Goal: Information Seeking & Learning: Understand process/instructions

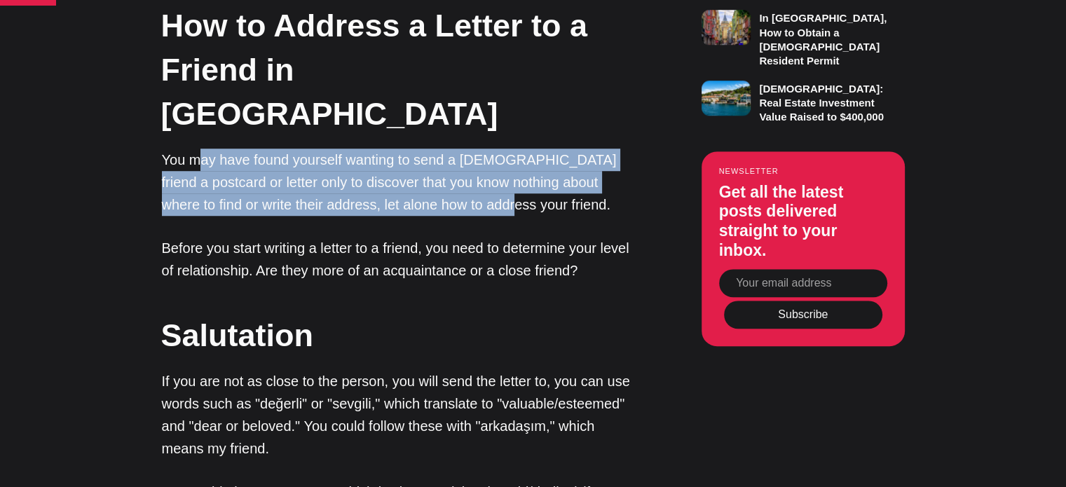
drag, startPoint x: 402, startPoint y: 140, endPoint x: 444, endPoint y: 157, distance: 44.7
click at [444, 157] on p "You may have found yourself wanting to send a [DEMOGRAPHIC_DATA] friend a postc…" at bounding box center [397, 182] width 470 height 67
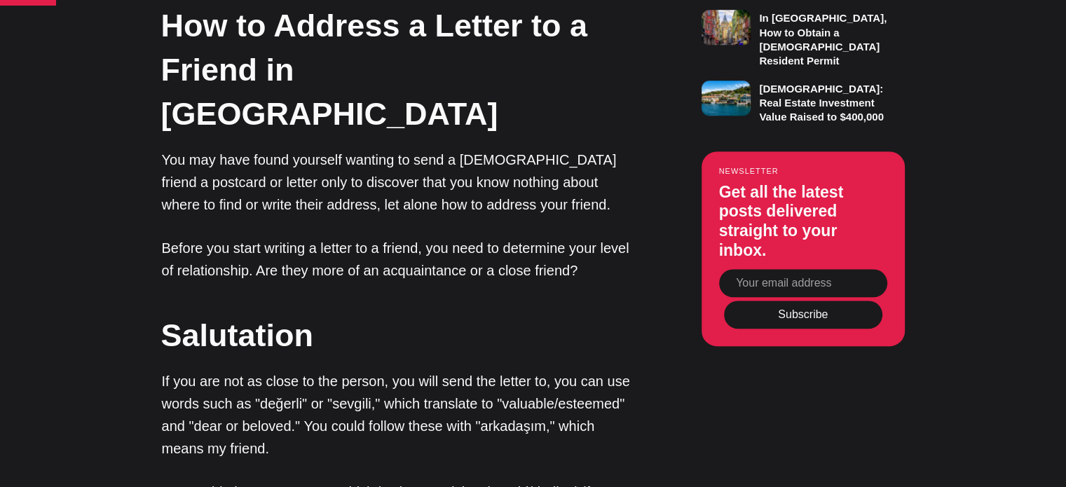
click at [454, 168] on p "You may have found yourself wanting to send a [DEMOGRAPHIC_DATA] friend a postc…" at bounding box center [397, 182] width 470 height 67
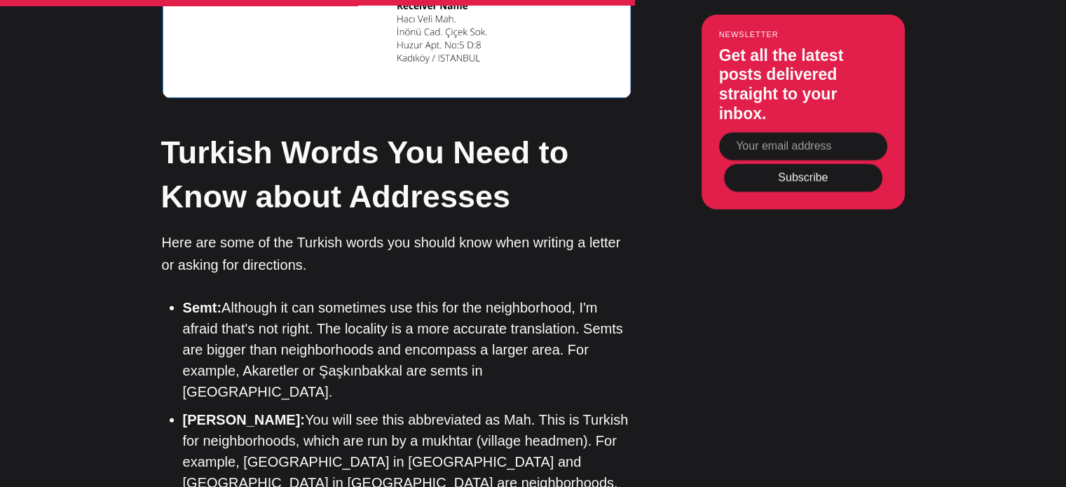
scroll to position [4347, 0]
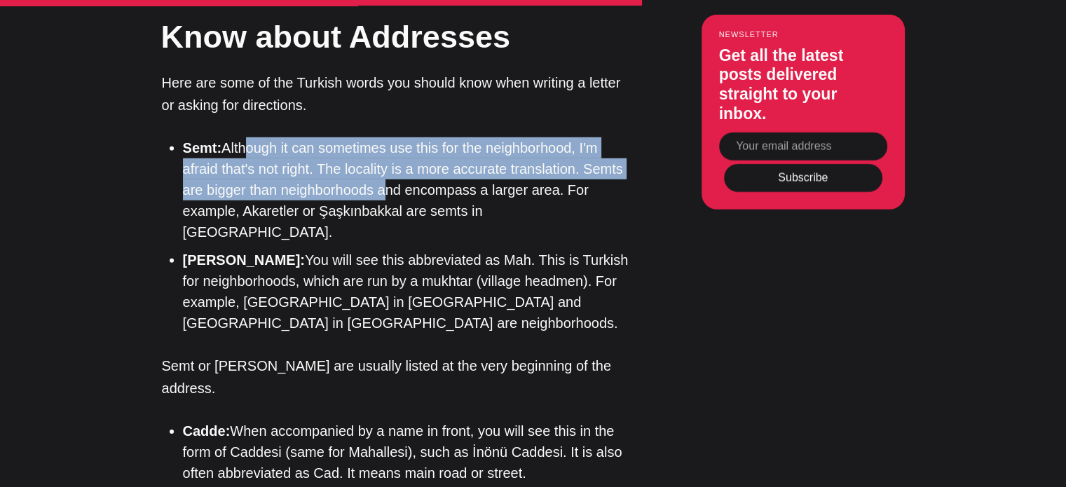
drag, startPoint x: 299, startPoint y: 109, endPoint x: 385, endPoint y: 140, distance: 91.6
click at [385, 140] on li "Semt: Although it can sometimes use this for the neighborhood, I'm afraid that'…" at bounding box center [407, 189] width 449 height 105
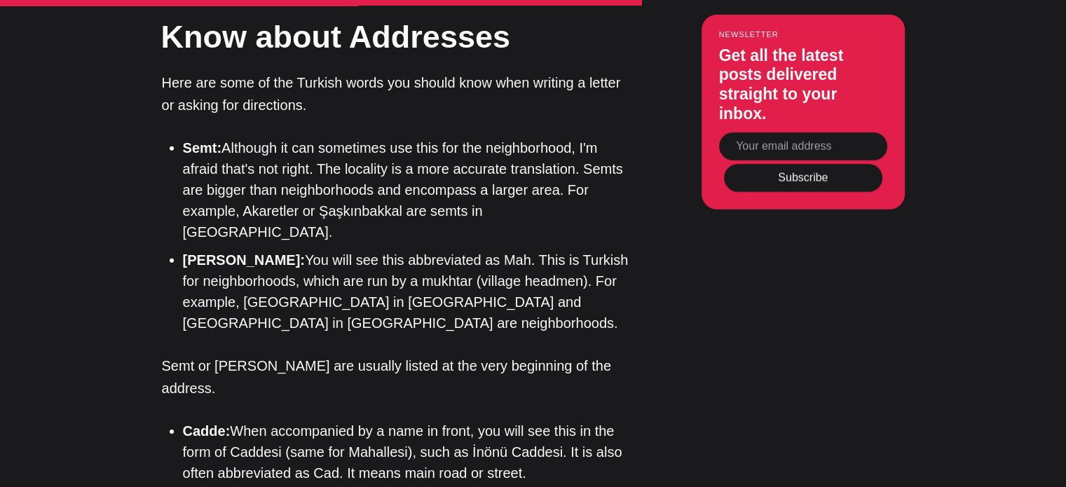
click at [412, 153] on li "Semt: Although it can sometimes use this for the neighborhood, I'm afraid that'…" at bounding box center [407, 189] width 449 height 105
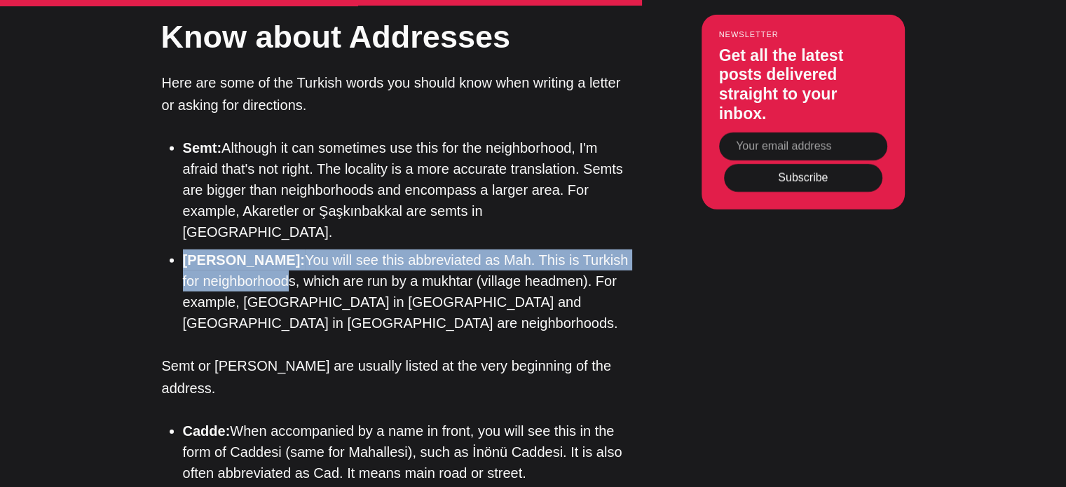
drag, startPoint x: 189, startPoint y: 192, endPoint x: 261, endPoint y: 222, distance: 78.3
click at [261, 250] on li "[PERSON_NAME]: You will see this abbreviated as Mah. This is Turkish for neighb…" at bounding box center [407, 292] width 449 height 84
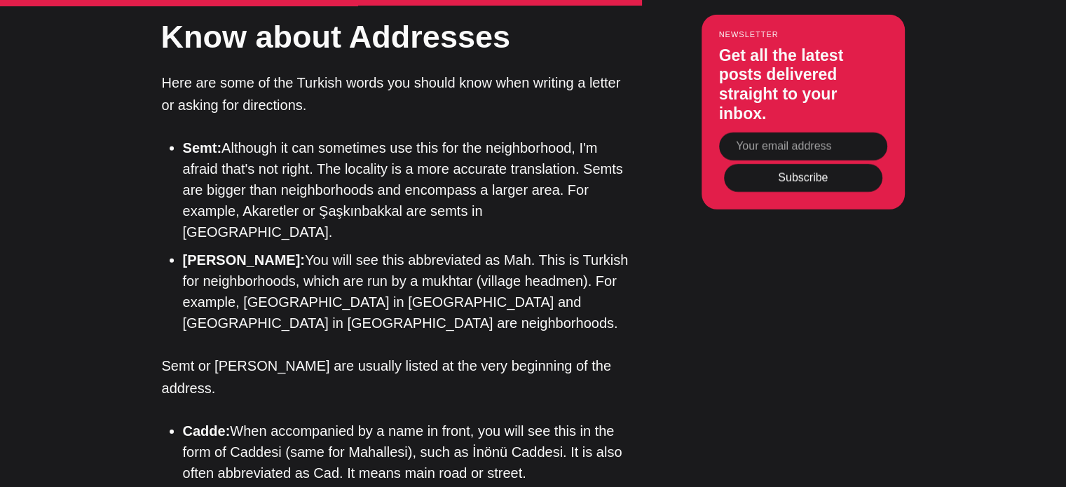
click at [327, 250] on li "[PERSON_NAME]: You will see this abbreviated as Mah. This is Turkish for neighb…" at bounding box center [407, 292] width 449 height 84
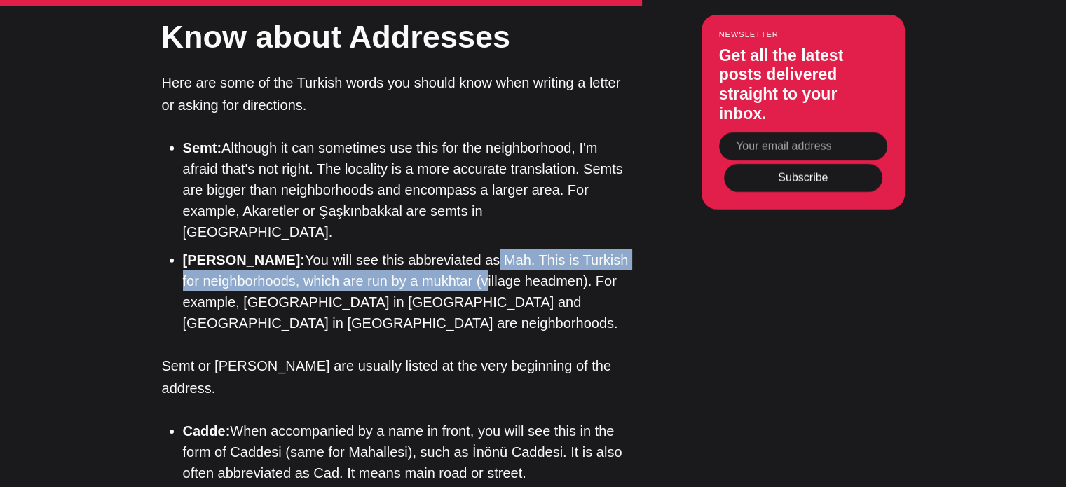
drag, startPoint x: 428, startPoint y: 196, endPoint x: 460, endPoint y: 221, distance: 41.0
click at [460, 250] on li "[PERSON_NAME]: You will see this abbreviated as Mah. This is Turkish for neighb…" at bounding box center [407, 292] width 449 height 84
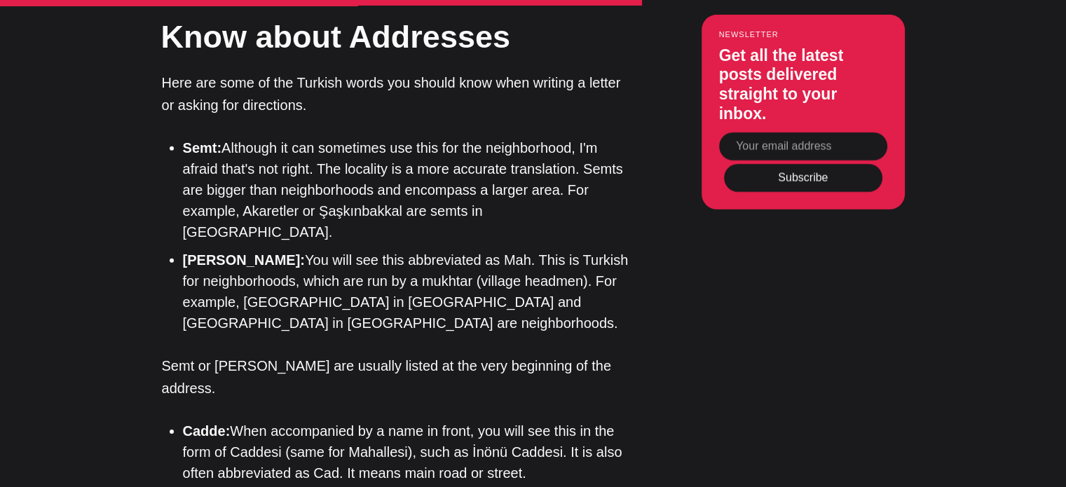
click at [458, 250] on li "[PERSON_NAME]: You will see this abbreviated as Mah. This is Turkish for neighb…" at bounding box center [407, 292] width 449 height 84
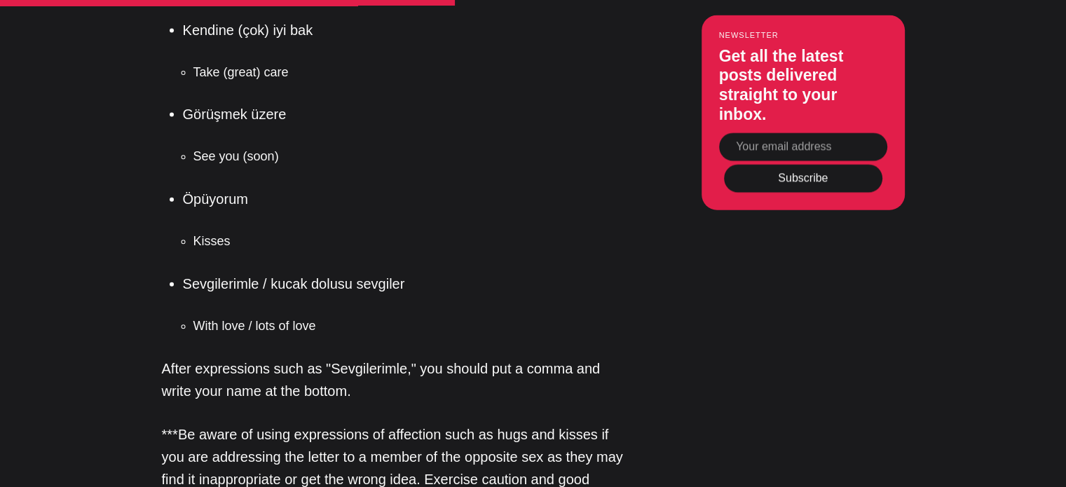
scroll to position [3295, 0]
